Goal: Task Accomplishment & Management: Complete application form

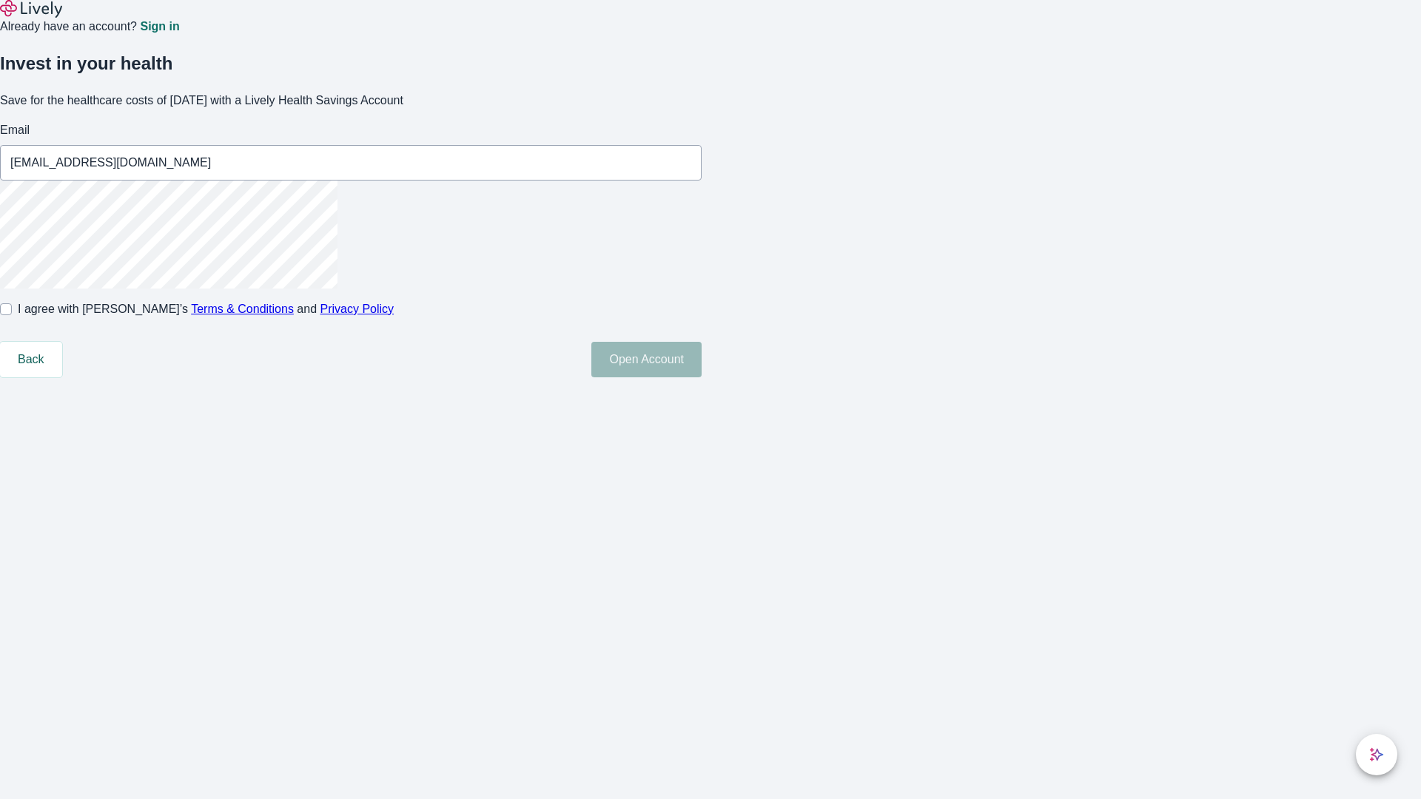
click at [12, 315] on input "I agree with Lively’s Terms & Conditions and Privacy Policy" at bounding box center [6, 309] width 12 height 12
checkbox input "true"
click at [702, 377] on button "Open Account" at bounding box center [646, 360] width 110 height 36
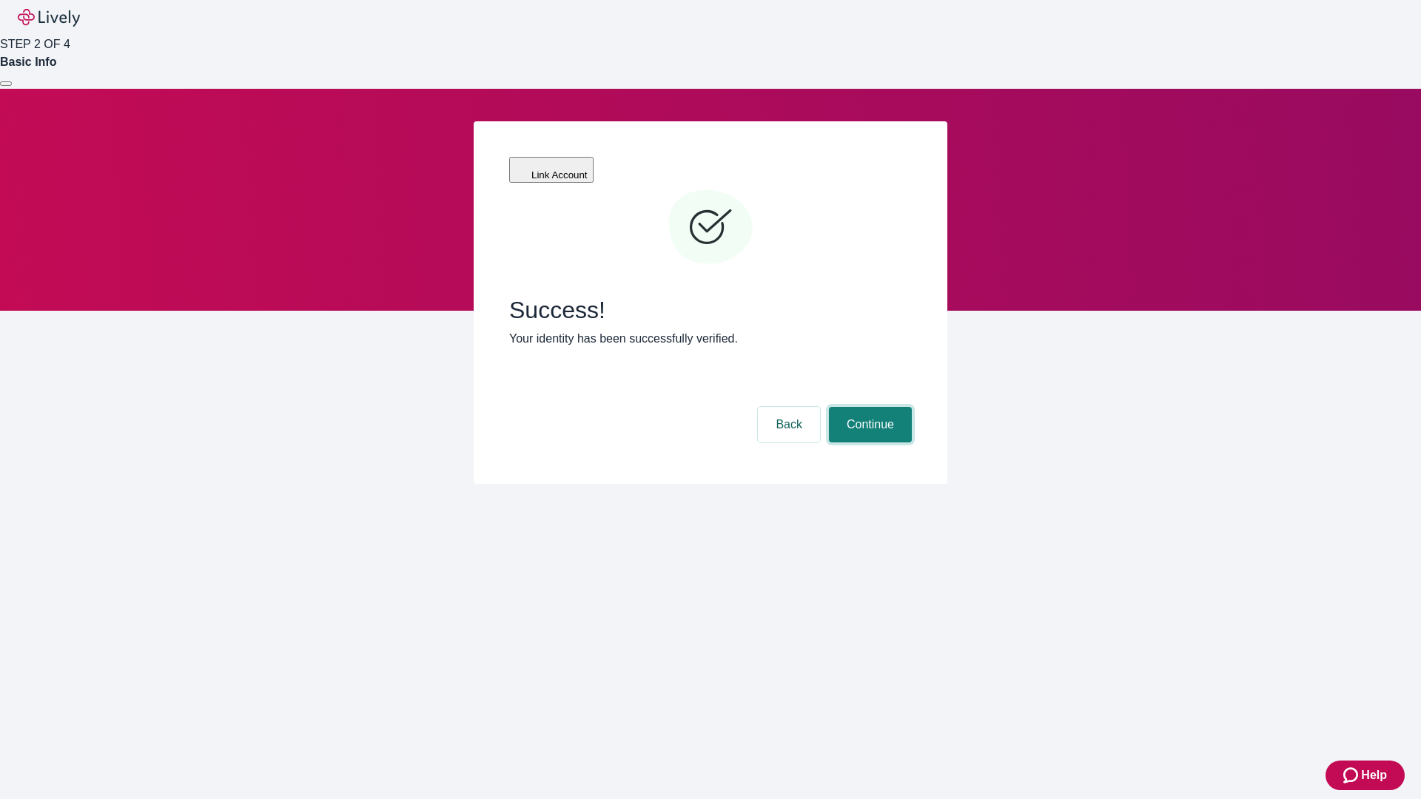
click at [868, 407] on button "Continue" at bounding box center [870, 425] width 83 height 36
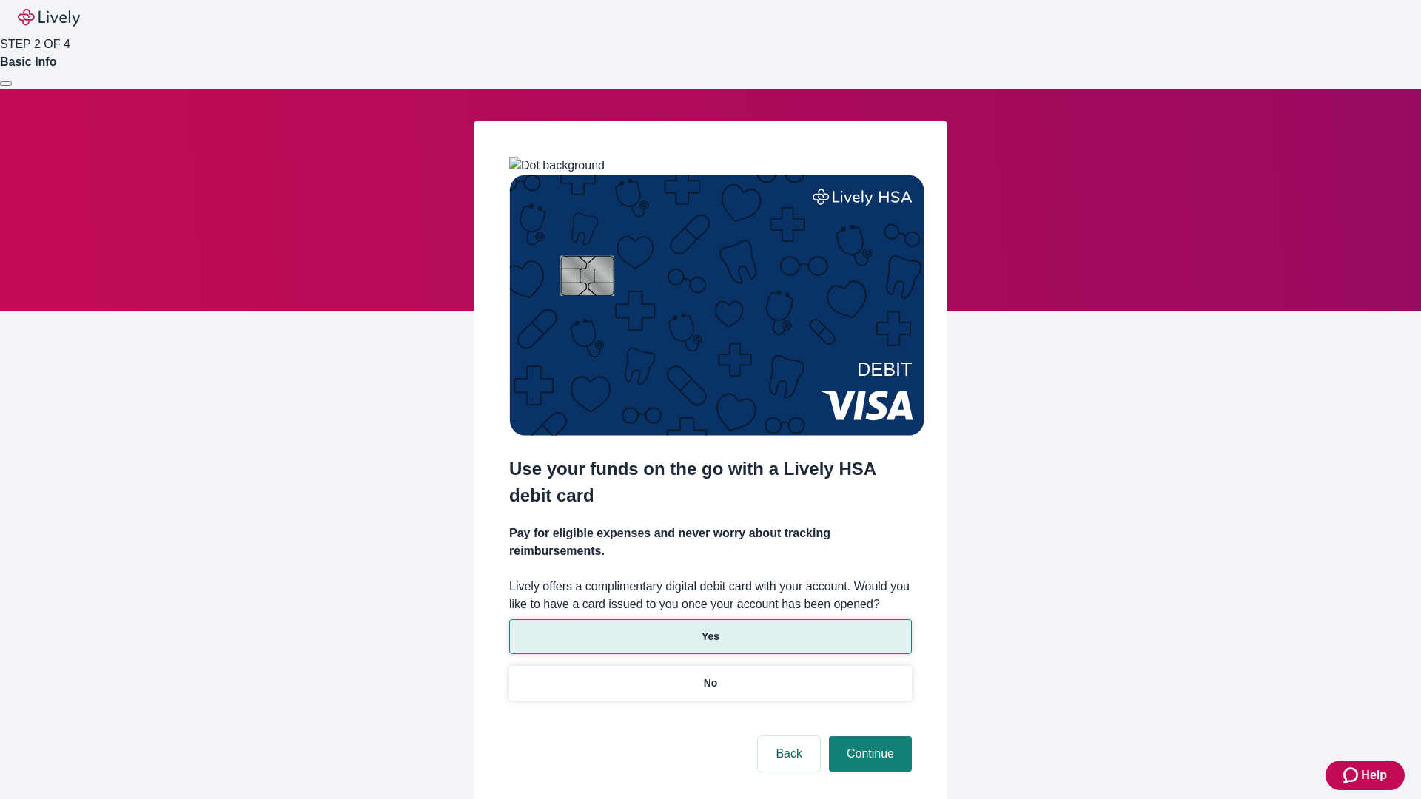
click at [710, 629] on p "Yes" at bounding box center [711, 637] width 18 height 16
click at [868, 736] on button "Continue" at bounding box center [870, 754] width 83 height 36
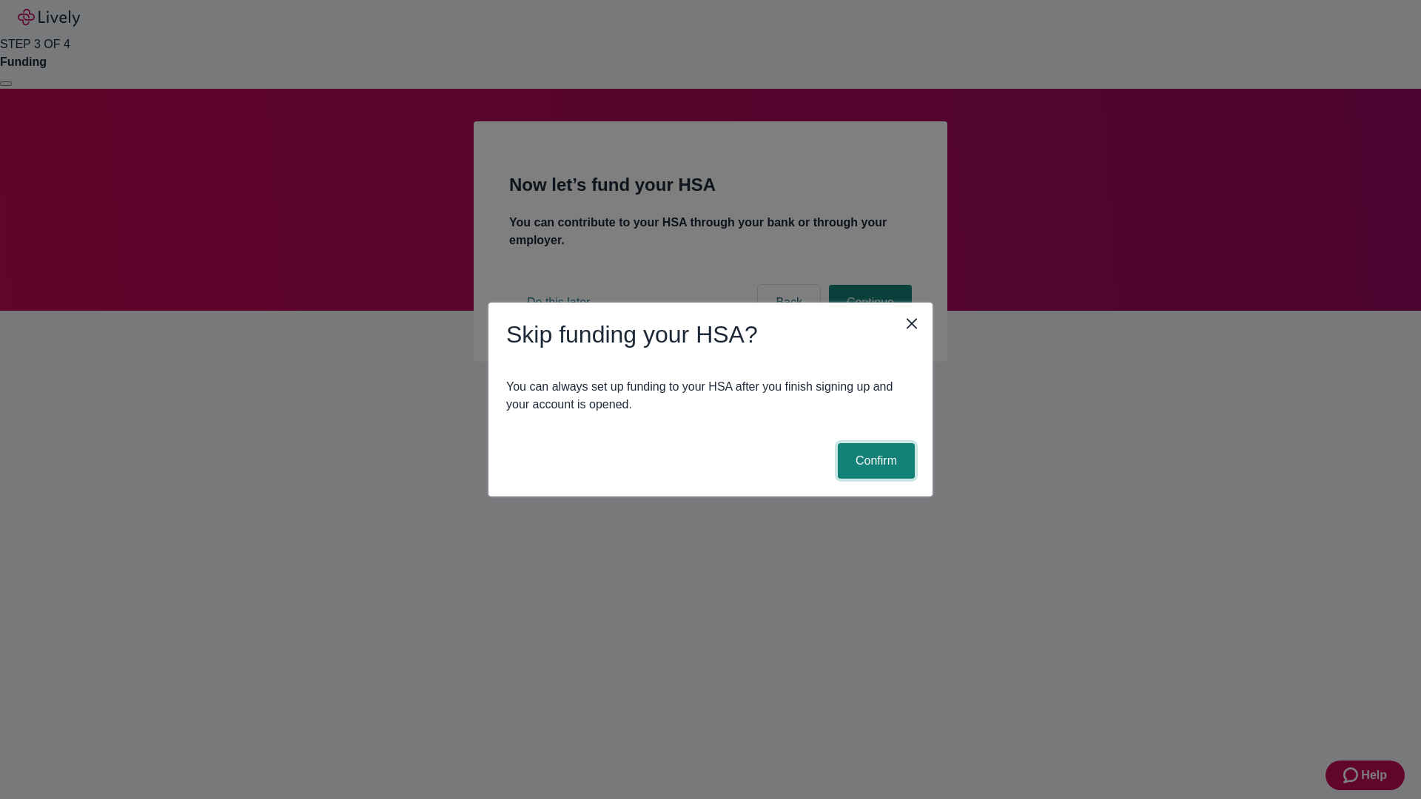
click at [874, 461] on button "Confirm" at bounding box center [876, 461] width 77 height 36
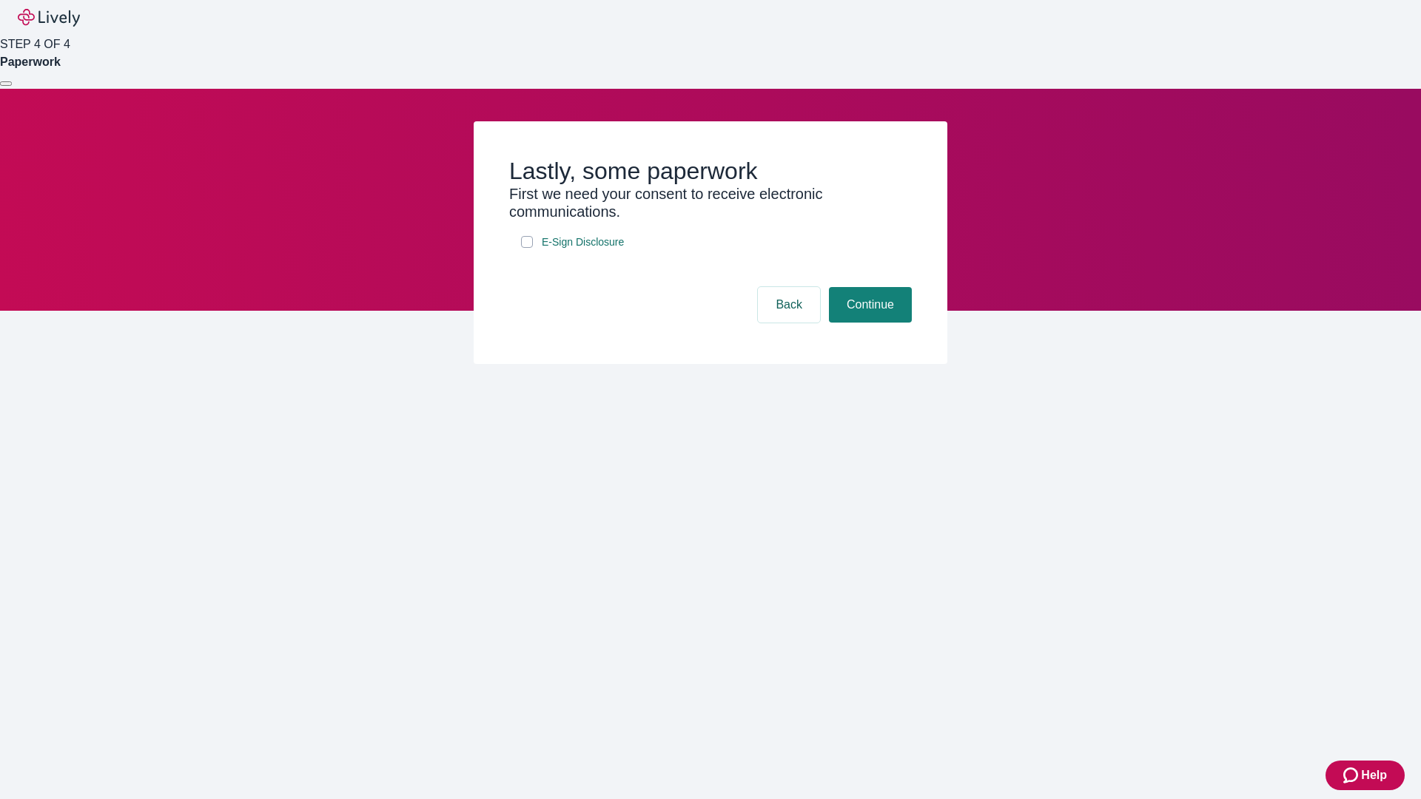
click at [527, 248] on input "E-Sign Disclosure" at bounding box center [527, 242] width 12 height 12
checkbox input "true"
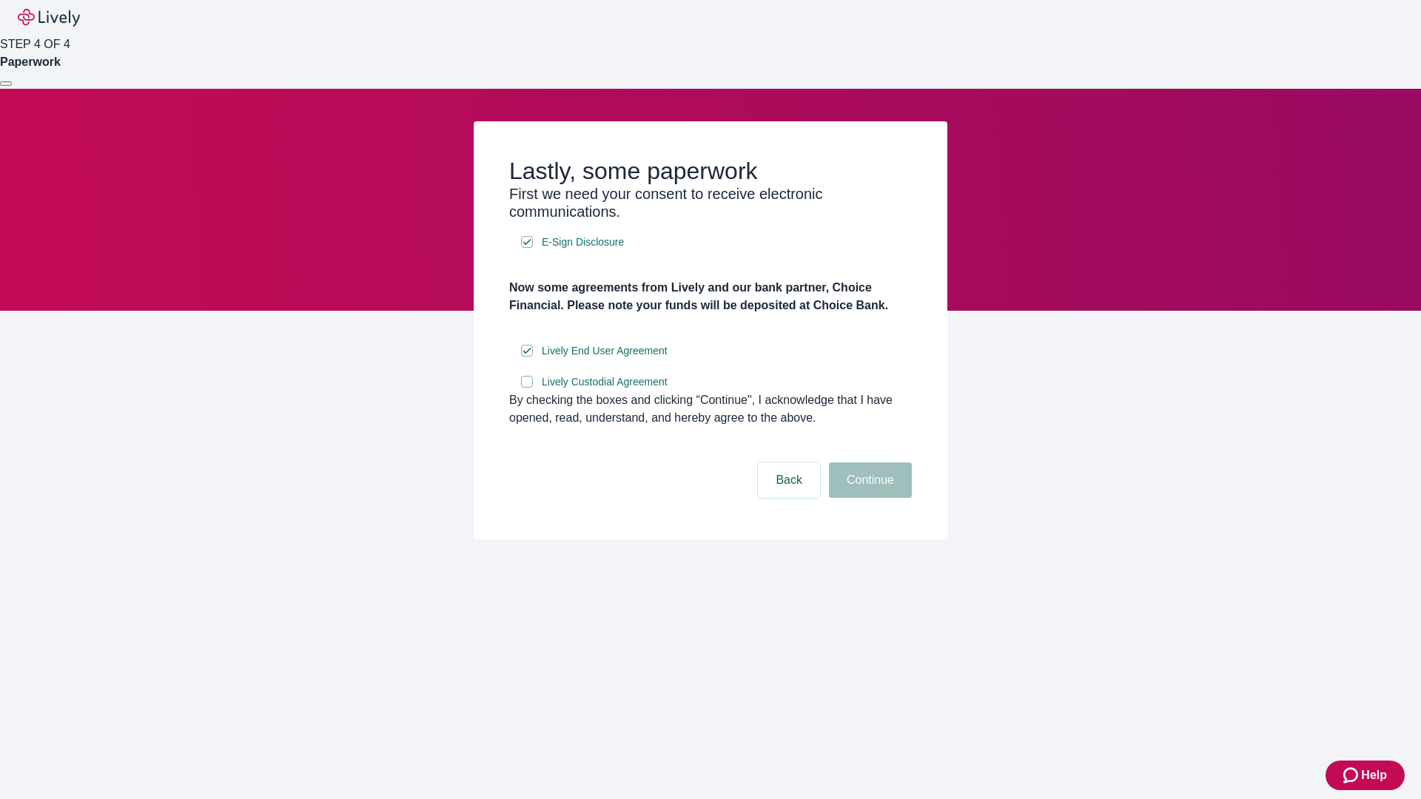
click at [527, 388] on input "Lively Custodial Agreement" at bounding box center [527, 382] width 12 height 12
checkbox input "true"
click at [868, 498] on button "Continue" at bounding box center [870, 481] width 83 height 36
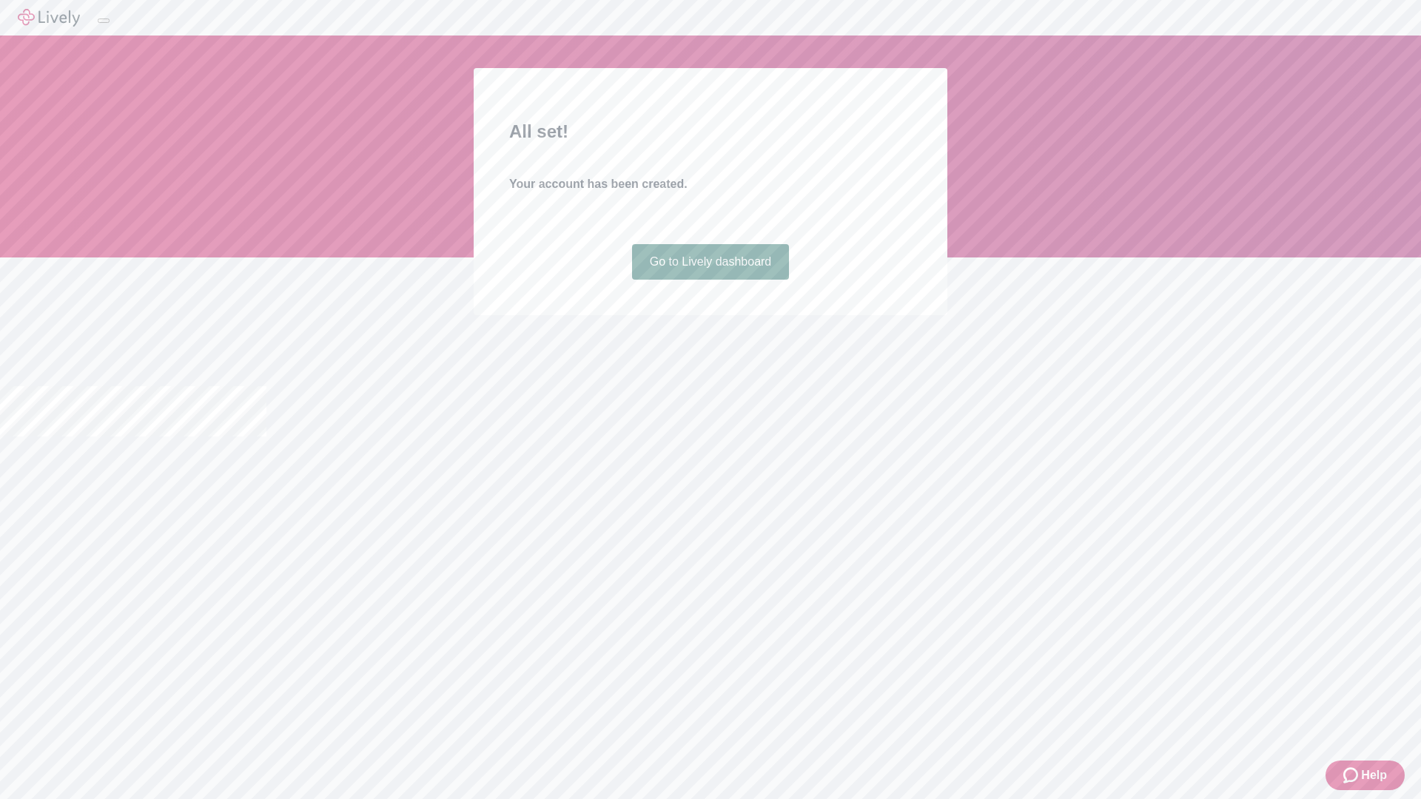
click at [710, 280] on link "Go to Lively dashboard" at bounding box center [711, 262] width 158 height 36
